Goal: Book appointment/travel/reservation

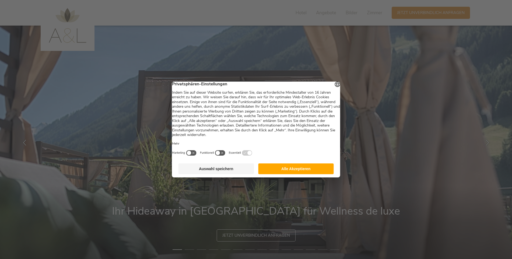
click at [222, 172] on button "Auswahl speichern" at bounding box center [216, 168] width 76 height 11
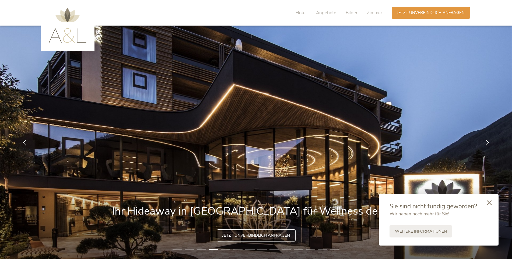
click at [490, 203] on icon at bounding box center [489, 202] width 5 height 5
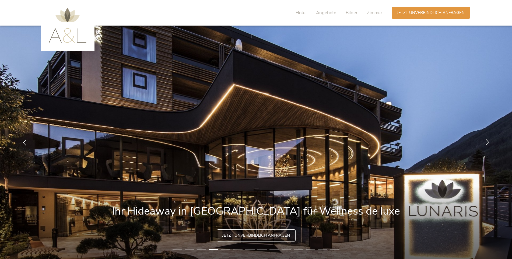
click at [486, 143] on icon at bounding box center [487, 142] width 6 height 6
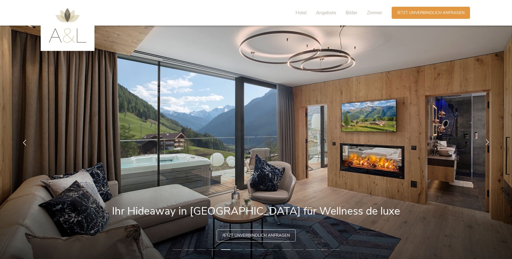
click at [486, 143] on icon at bounding box center [487, 142] width 6 height 6
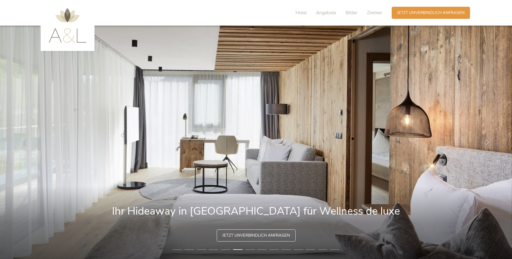
click at [486, 142] on icon at bounding box center [487, 142] width 6 height 6
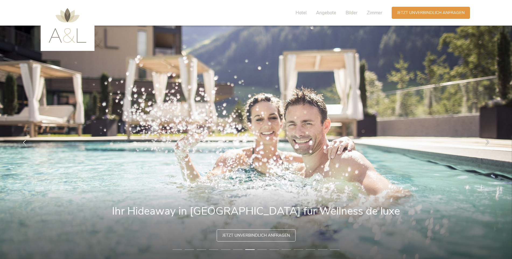
click at [486, 142] on icon at bounding box center [487, 142] width 6 height 6
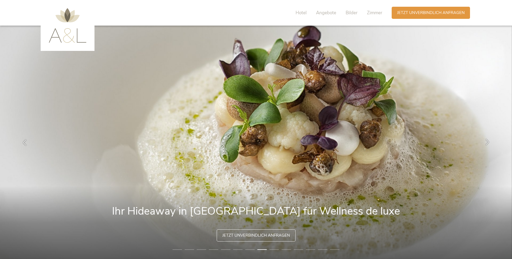
click at [486, 142] on icon at bounding box center [487, 142] width 6 height 6
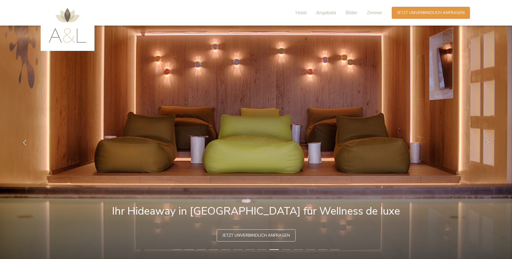
click at [486, 142] on icon at bounding box center [487, 142] width 6 height 6
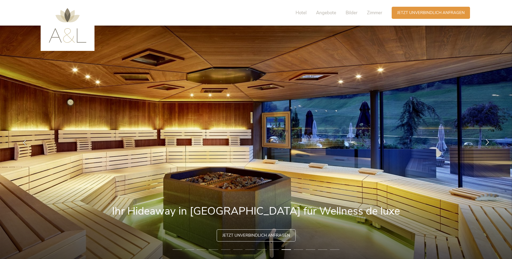
click at [486, 142] on icon at bounding box center [487, 142] width 6 height 6
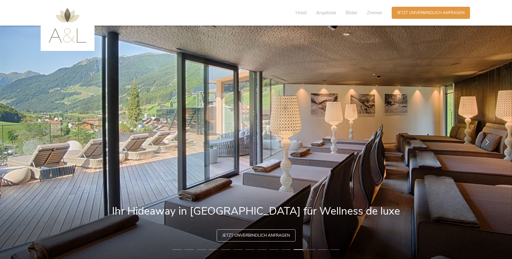
click at [486, 142] on icon at bounding box center [487, 142] width 6 height 6
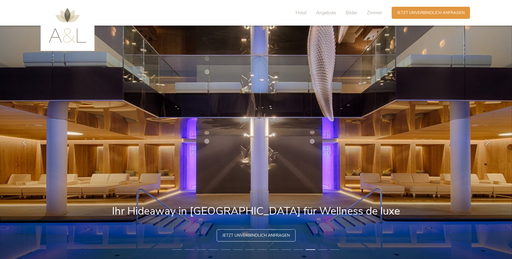
click at [486, 142] on icon at bounding box center [487, 142] width 6 height 6
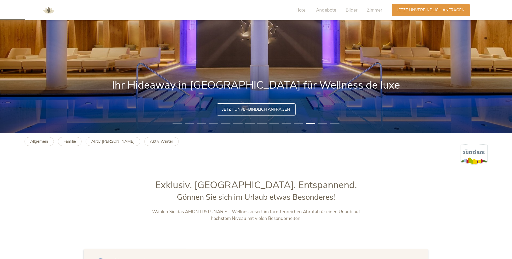
scroll to position [54, 0]
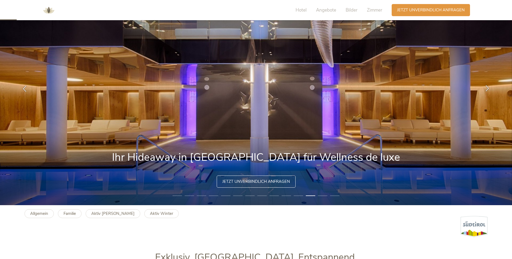
click at [489, 90] on icon at bounding box center [487, 88] width 6 height 6
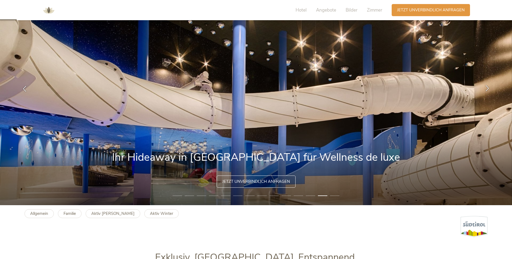
click at [487, 90] on icon at bounding box center [487, 88] width 6 height 6
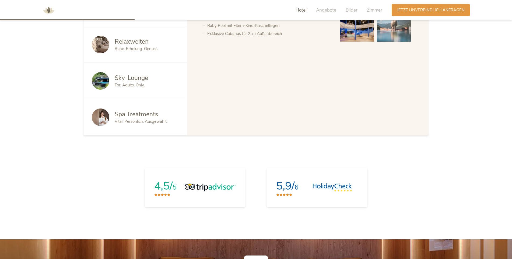
scroll to position [350, 0]
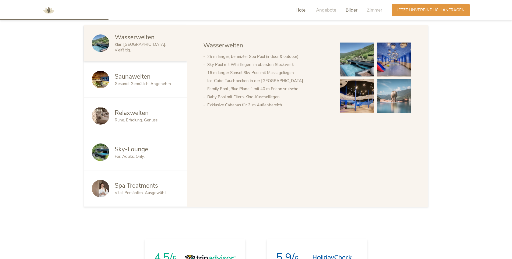
click at [351, 10] on span "Bilder" at bounding box center [351, 10] width 12 height 6
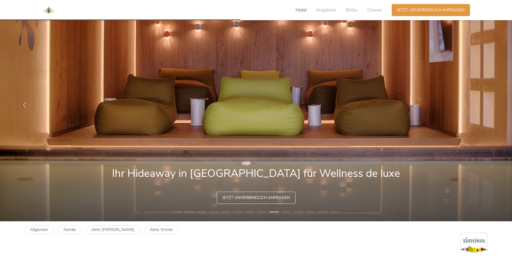
scroll to position [0, 0]
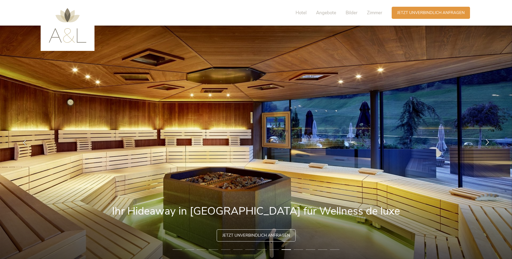
click at [487, 143] on icon at bounding box center [487, 142] width 6 height 6
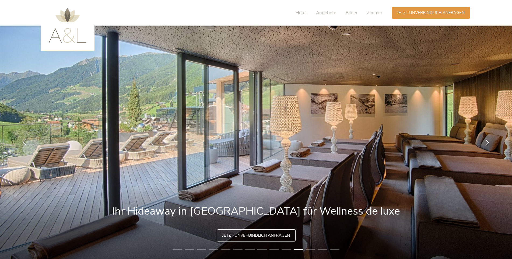
click at [25, 143] on icon at bounding box center [25, 142] width 6 height 6
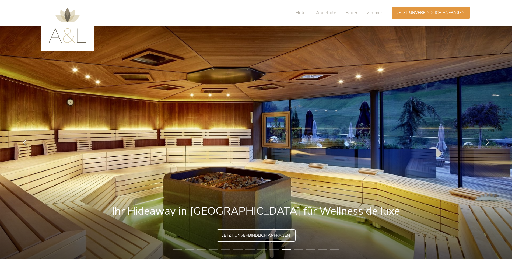
click at [487, 143] on icon at bounding box center [487, 142] width 6 height 6
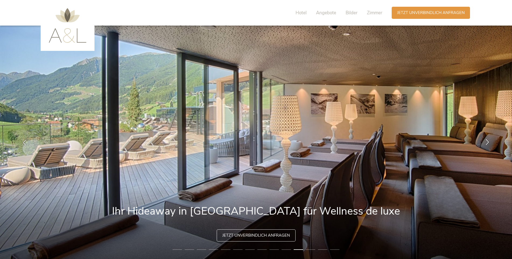
click at [487, 143] on icon at bounding box center [487, 142] width 6 height 6
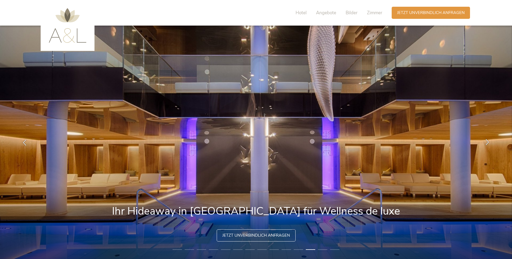
click at [487, 143] on icon at bounding box center [487, 142] width 6 height 6
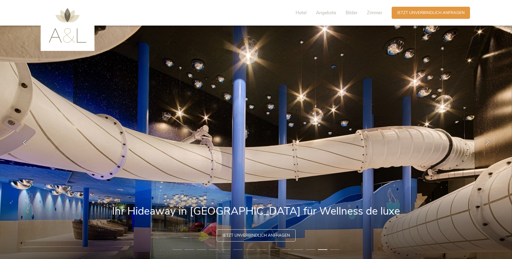
click at [487, 143] on icon at bounding box center [487, 142] width 6 height 6
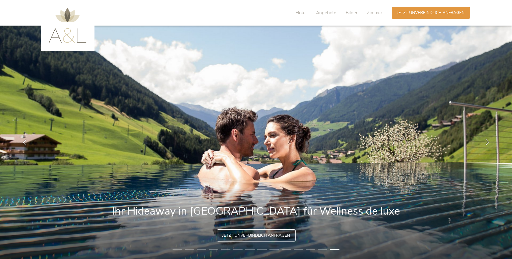
click at [487, 143] on icon at bounding box center [487, 142] width 6 height 6
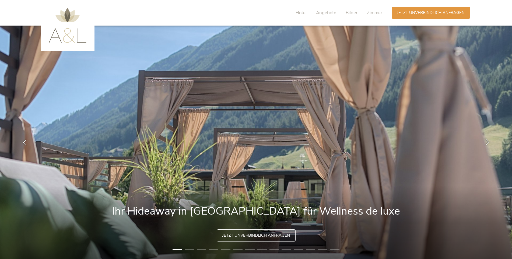
click at [487, 143] on icon at bounding box center [487, 142] width 6 height 6
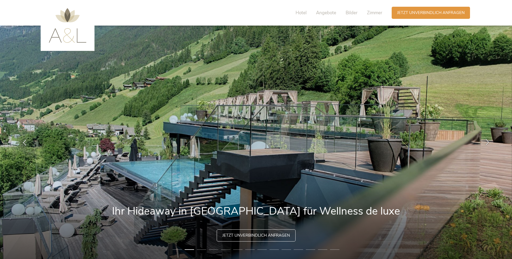
click at [487, 143] on icon at bounding box center [487, 142] width 6 height 6
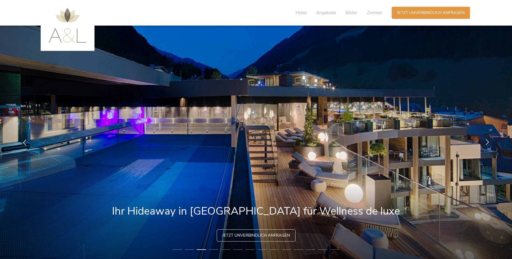
click at [487, 143] on icon at bounding box center [487, 142] width 6 height 6
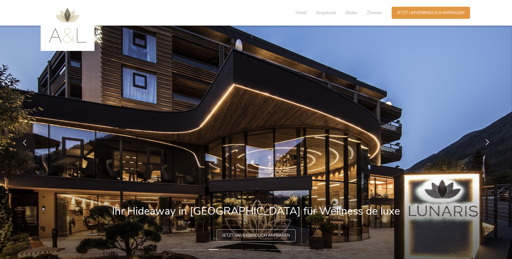
click at [487, 143] on icon at bounding box center [487, 142] width 6 height 6
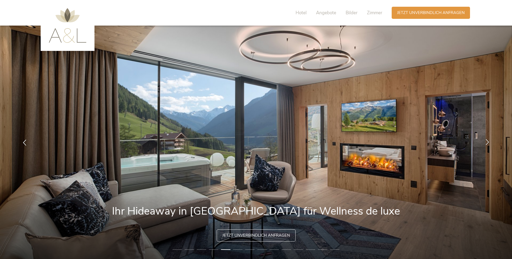
click at [487, 143] on icon at bounding box center [487, 142] width 6 height 6
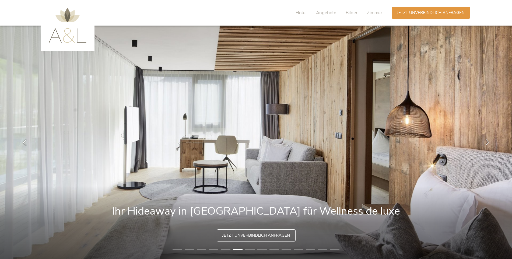
click at [487, 143] on icon at bounding box center [487, 142] width 6 height 6
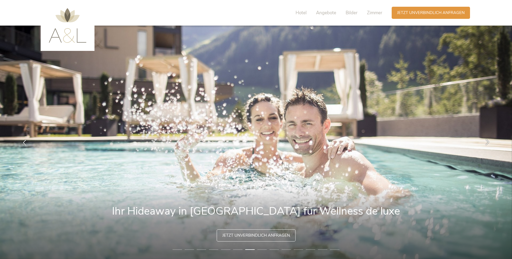
click at [487, 143] on icon at bounding box center [487, 142] width 6 height 6
click at [350, 12] on span "Bilder" at bounding box center [351, 13] width 12 height 6
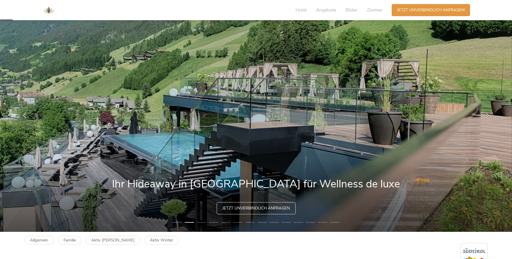
scroll to position [27, 0]
click at [488, 115] on icon at bounding box center [487, 115] width 6 height 6
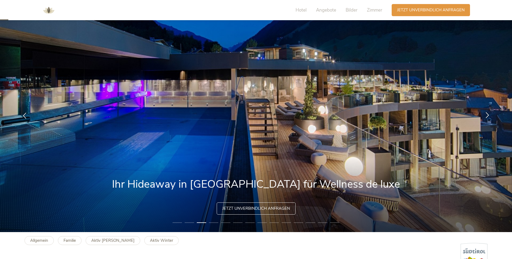
click at [488, 115] on icon at bounding box center [487, 115] width 6 height 6
click at [485, 115] on icon at bounding box center [487, 115] width 6 height 6
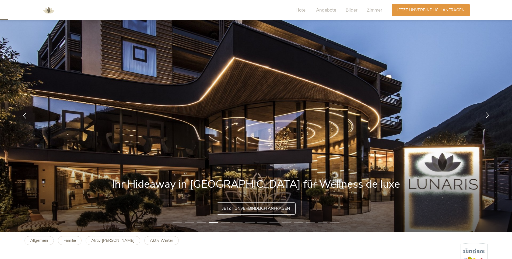
click at [485, 115] on icon at bounding box center [487, 115] width 6 height 6
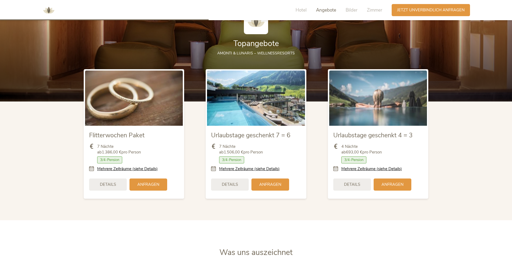
scroll to position [672, 0]
